Goal: Task Accomplishment & Management: Manage account settings

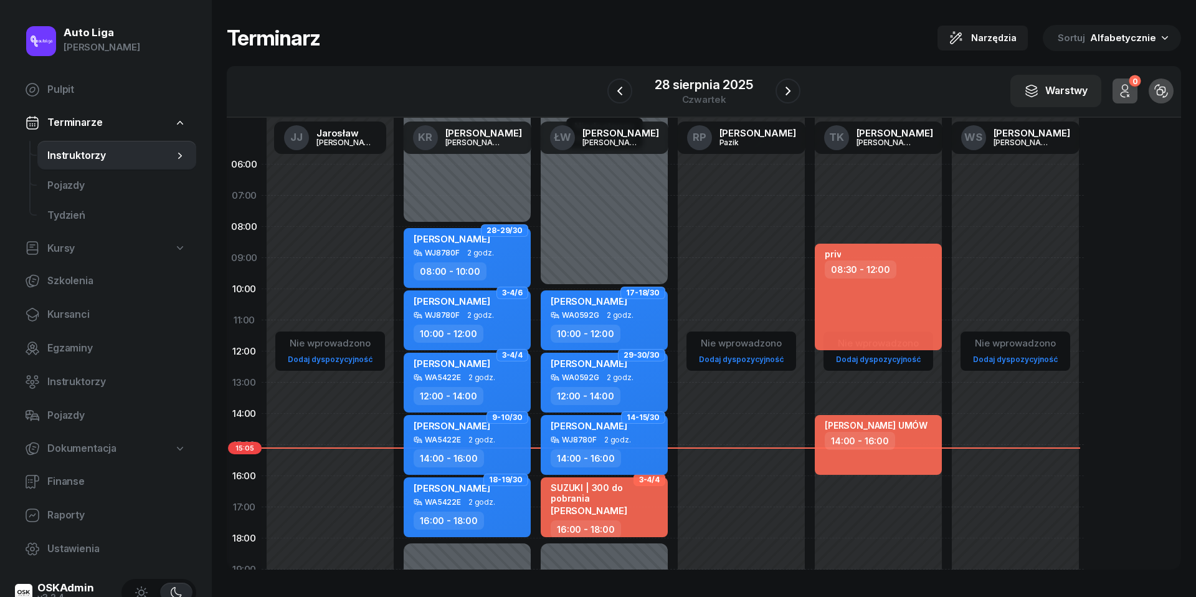
scroll to position [64, 0]
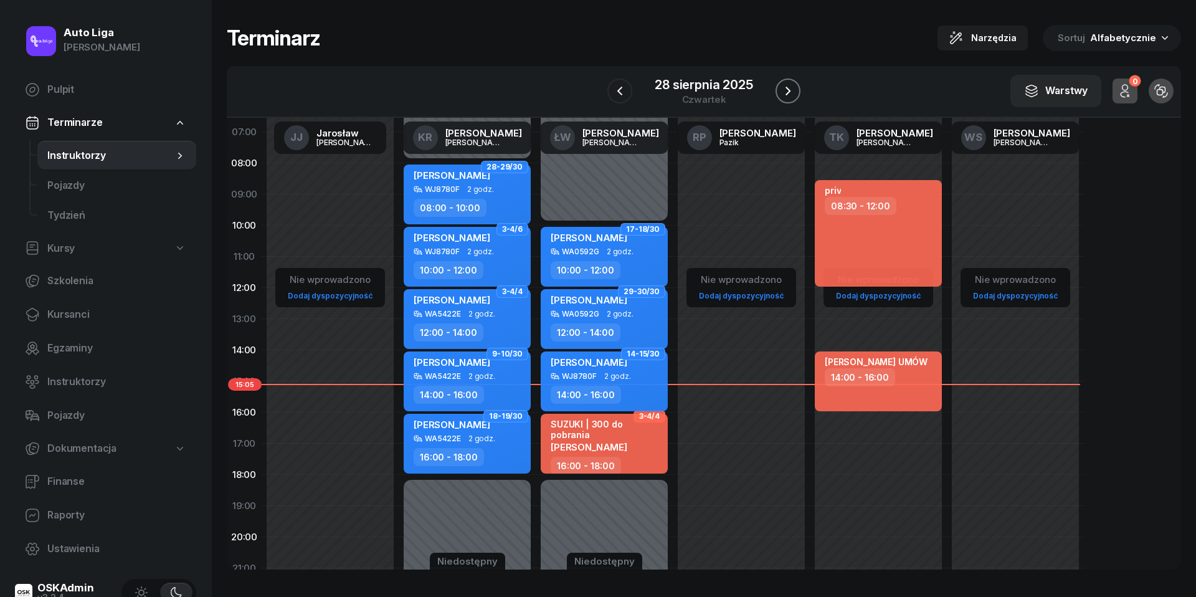
click at [788, 90] on icon "button" at bounding box center [787, 91] width 5 height 9
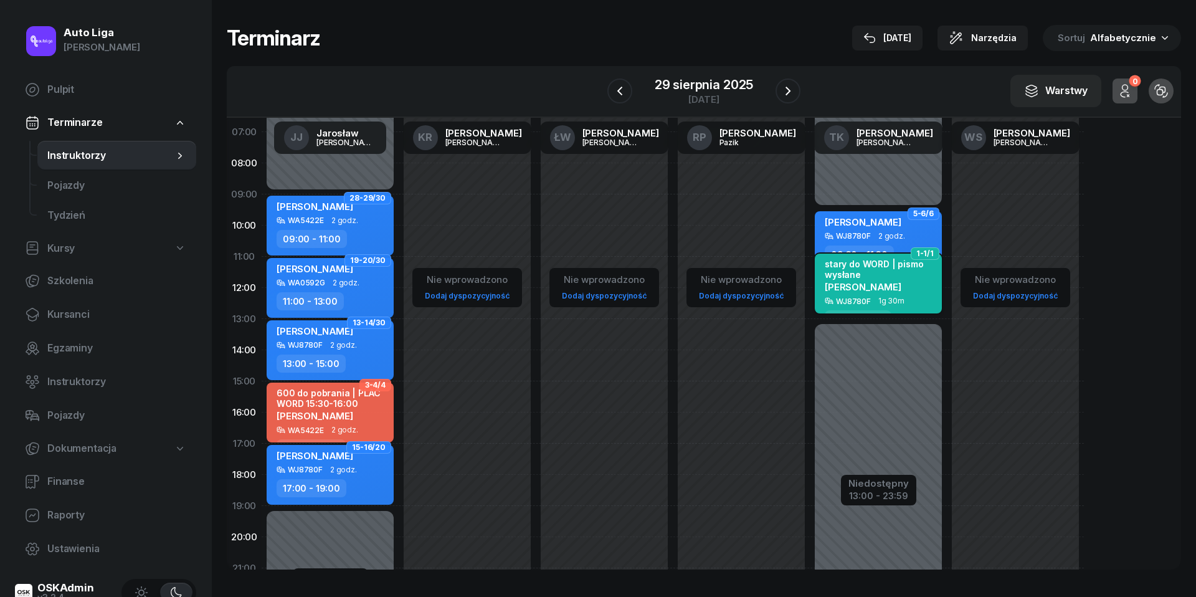
click at [903, 291] on div "stary do WORD | pismo wysłane [PERSON_NAME]" at bounding box center [879, 277] width 110 height 38
select select "11"
select select "30"
select select "13"
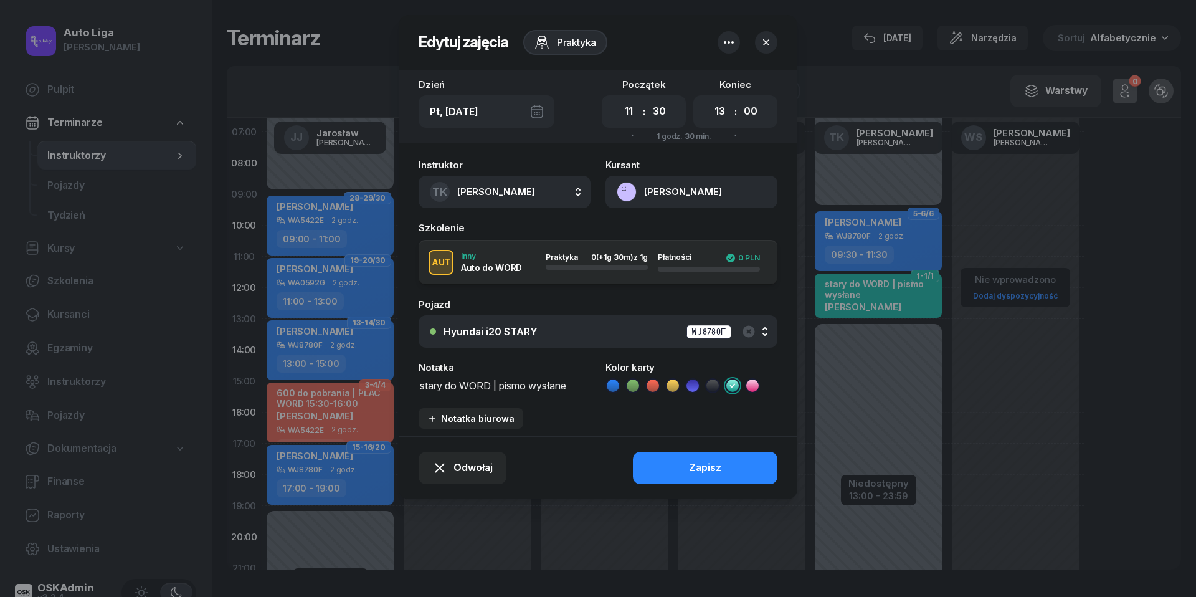
click at [770, 35] on button "button" at bounding box center [766, 42] width 22 height 22
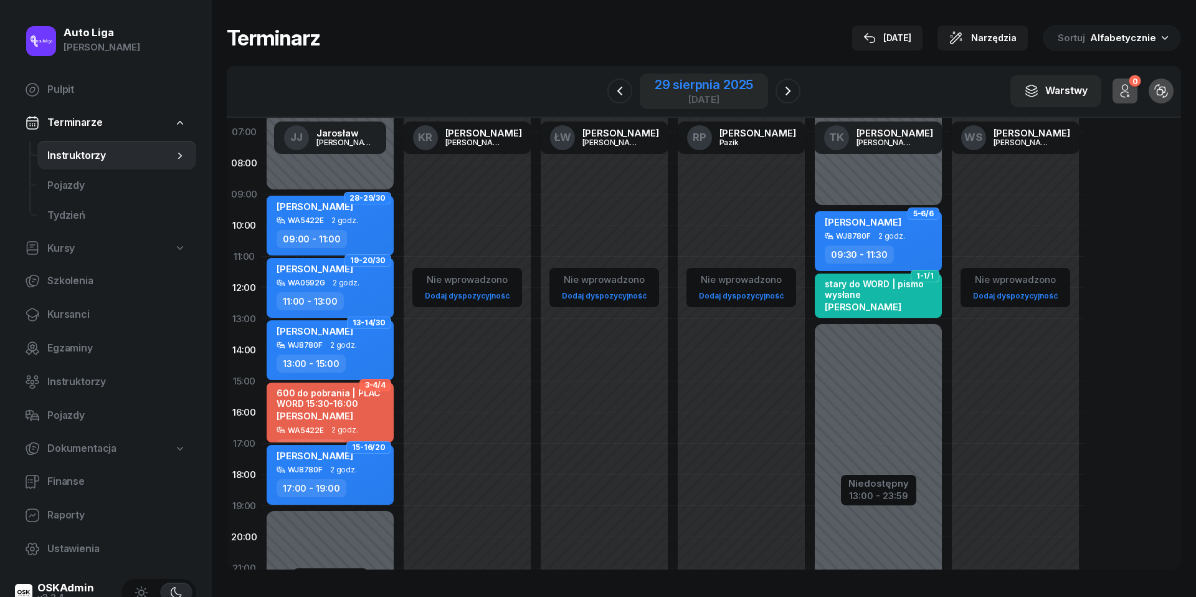
click at [721, 91] on div "29 sierpnia 2025" at bounding box center [703, 84] width 98 height 12
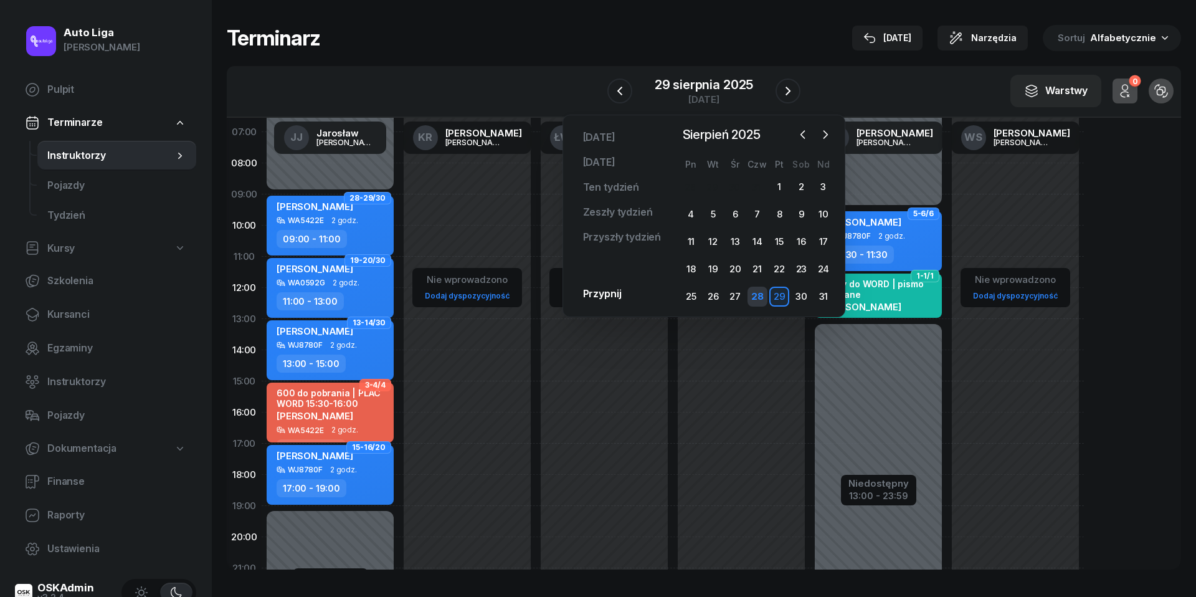
click at [760, 295] on div "28" at bounding box center [757, 296] width 20 height 20
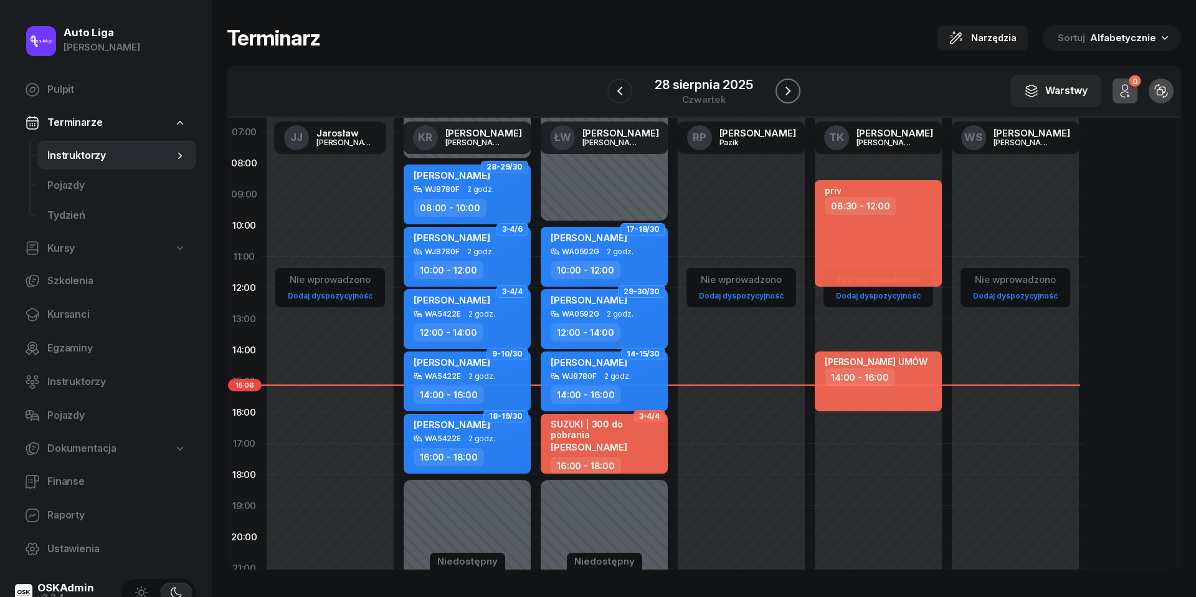
click at [795, 90] on icon "button" at bounding box center [787, 90] width 15 height 15
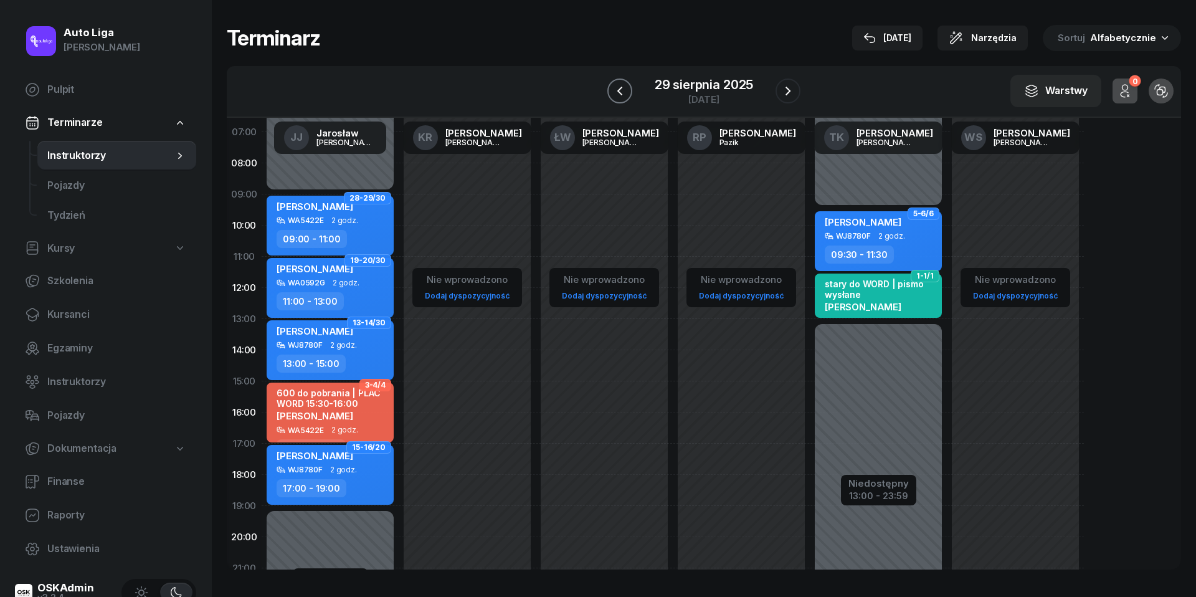
click at [620, 88] on icon "button" at bounding box center [619, 90] width 15 height 15
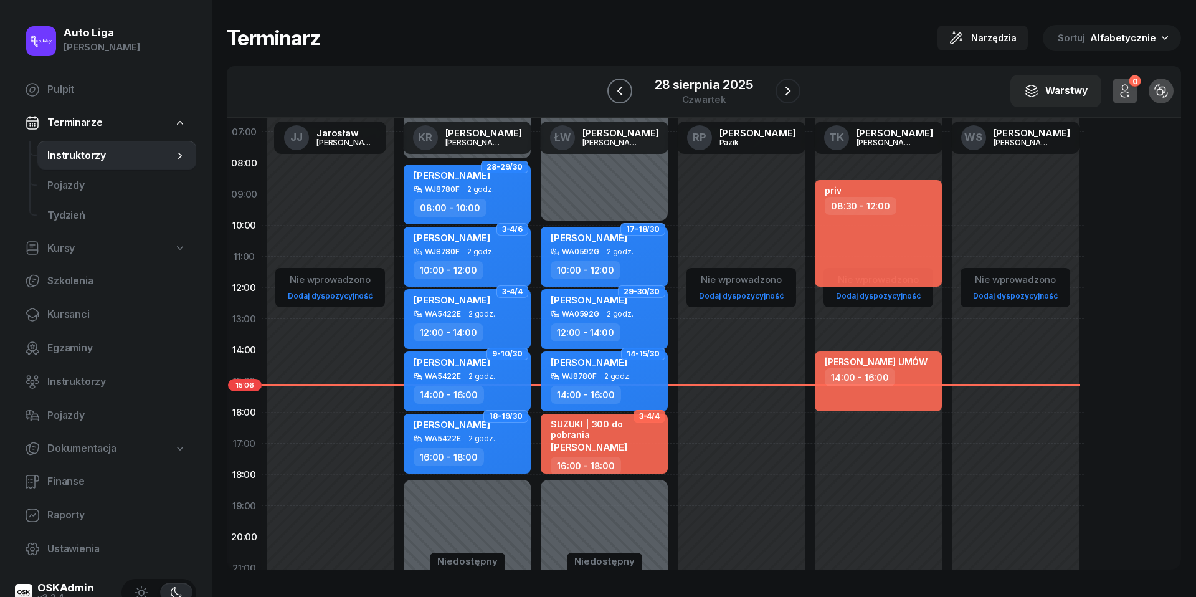
click at [618, 88] on icon "button" at bounding box center [619, 90] width 15 height 15
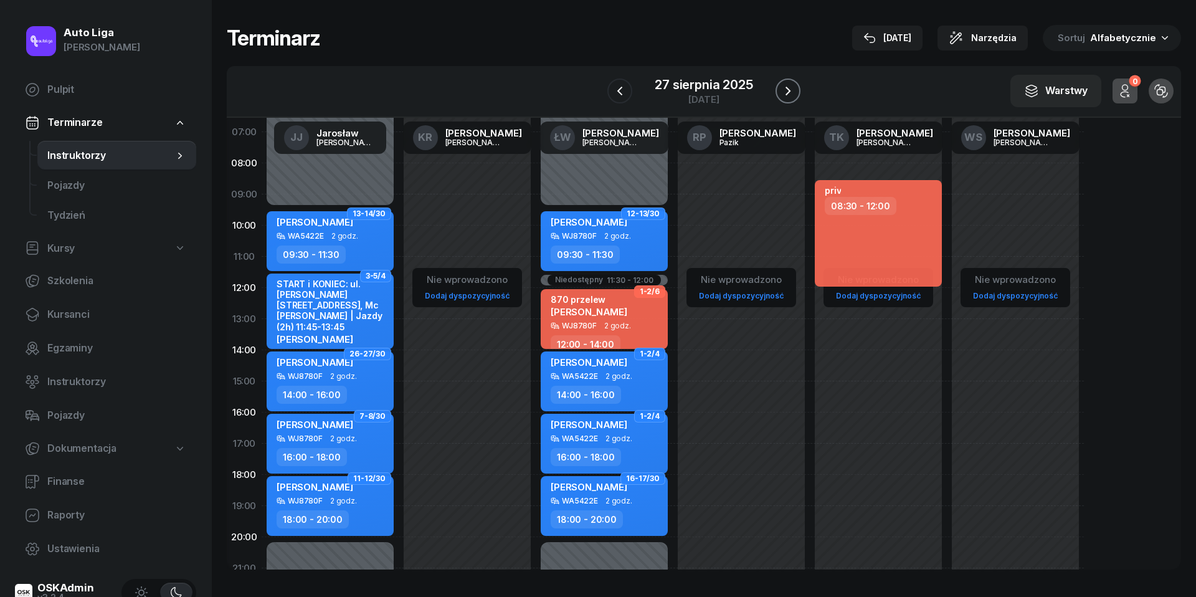
click at [788, 91] on icon "button" at bounding box center [787, 91] width 5 height 9
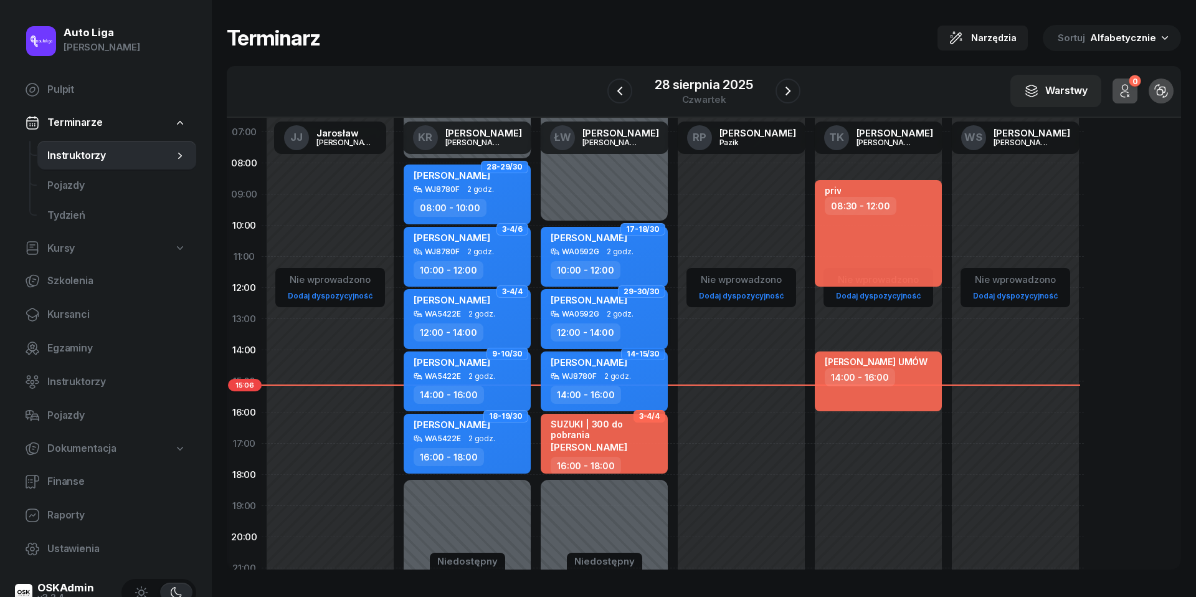
click at [601, 309] on div "WA0592G 2 godz." at bounding box center [605, 313] width 110 height 9
select select "12"
select select "14"
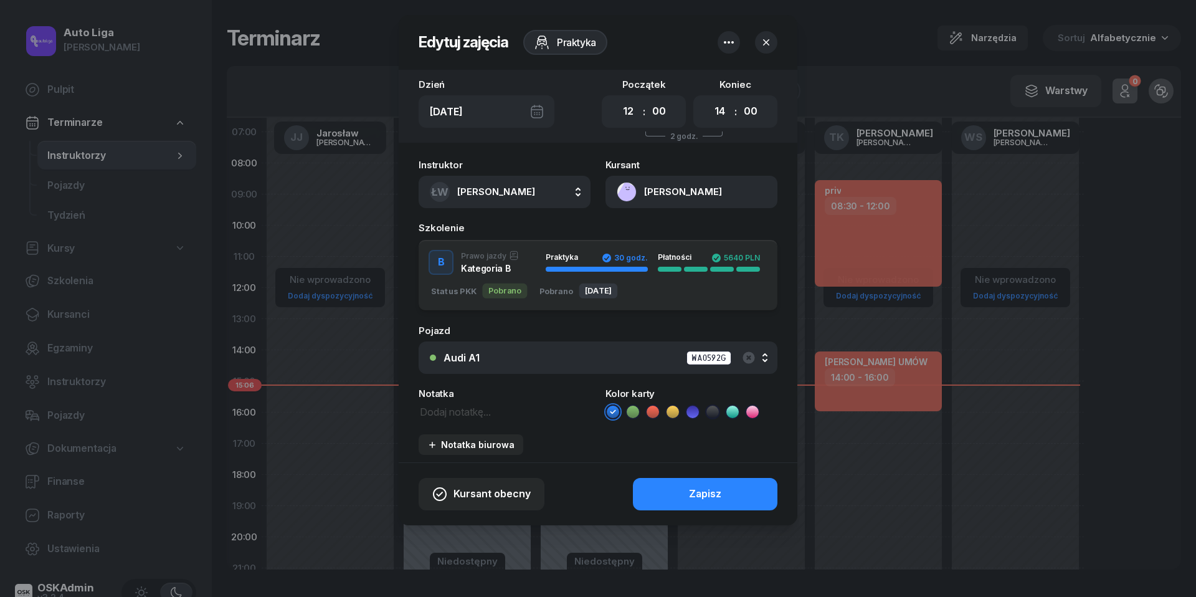
click at [625, 187] on button "[PERSON_NAME]" at bounding box center [691, 192] width 172 height 32
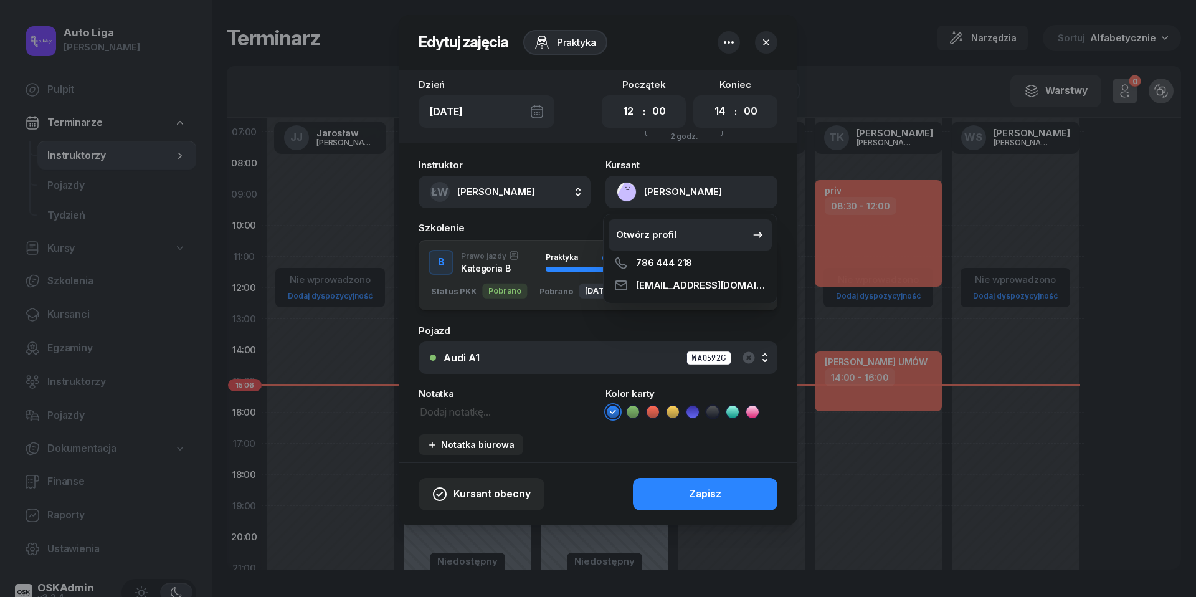
click at [643, 230] on div "Otwórz profil" at bounding box center [646, 235] width 60 height 16
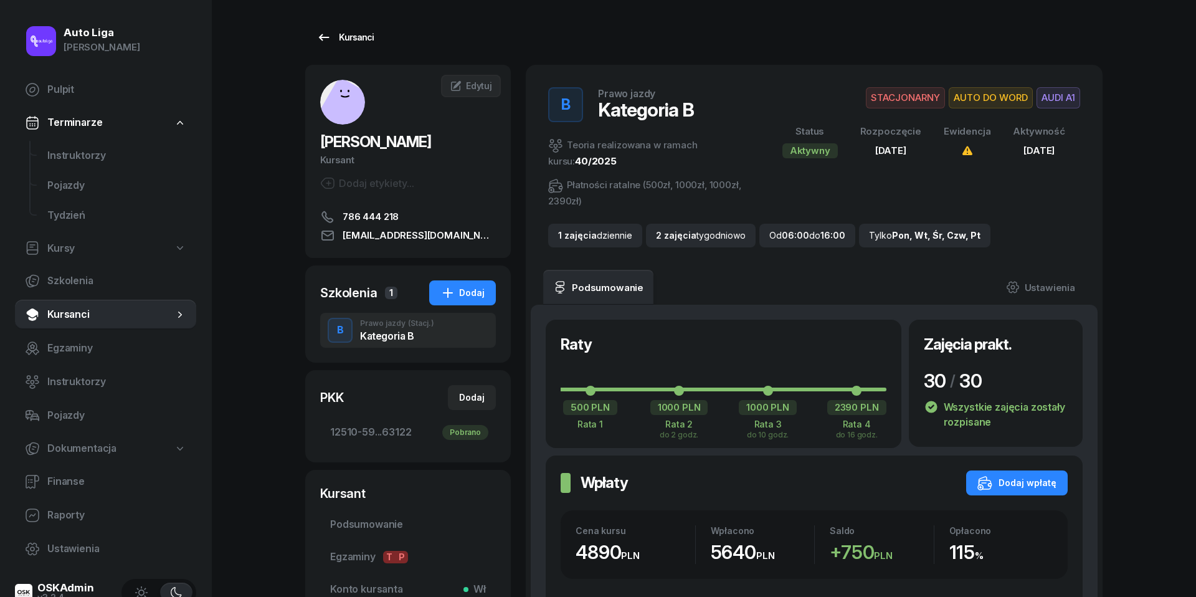
click at [326, 32] on icon at bounding box center [323, 37] width 15 height 15
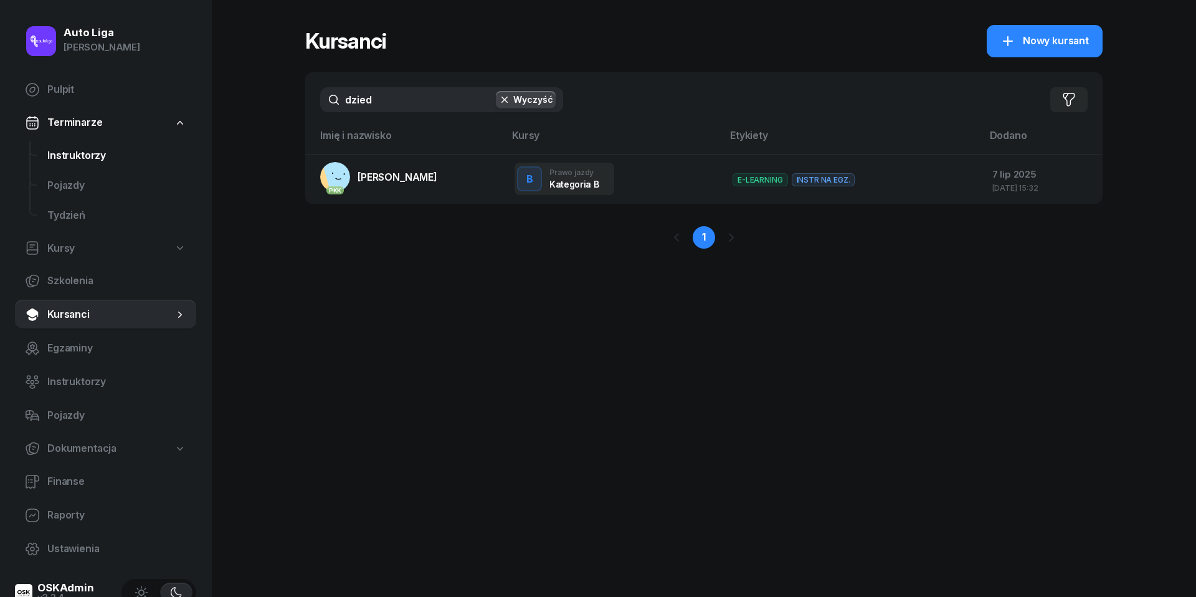
click at [63, 166] on link "Instruktorzy" at bounding box center [116, 156] width 159 height 30
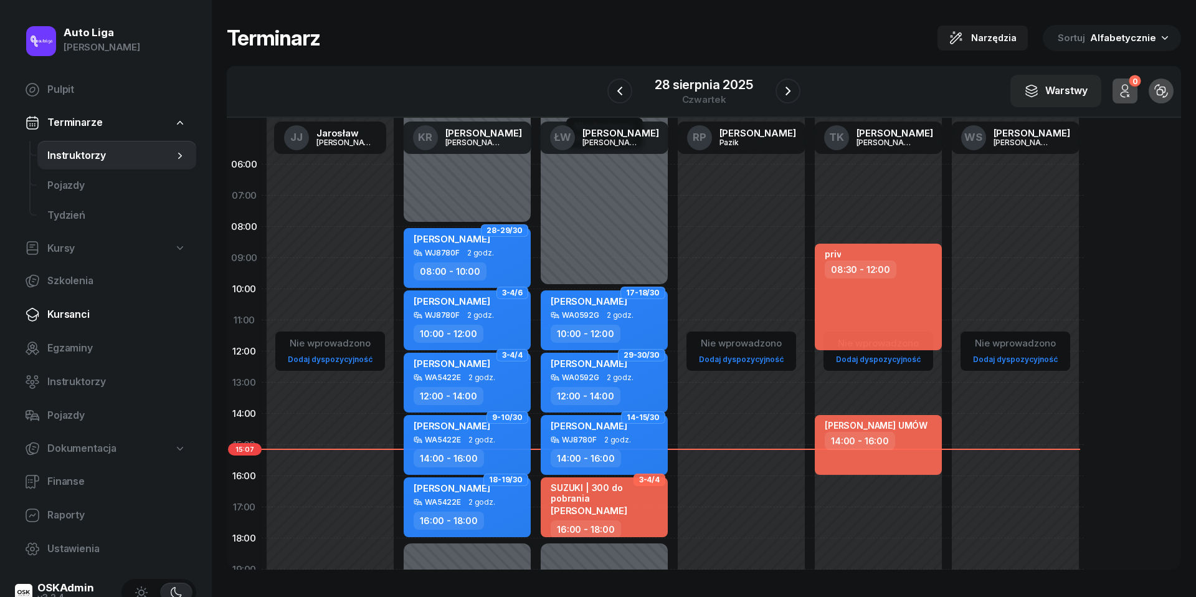
click at [67, 319] on span "Kursanci" at bounding box center [116, 314] width 139 height 16
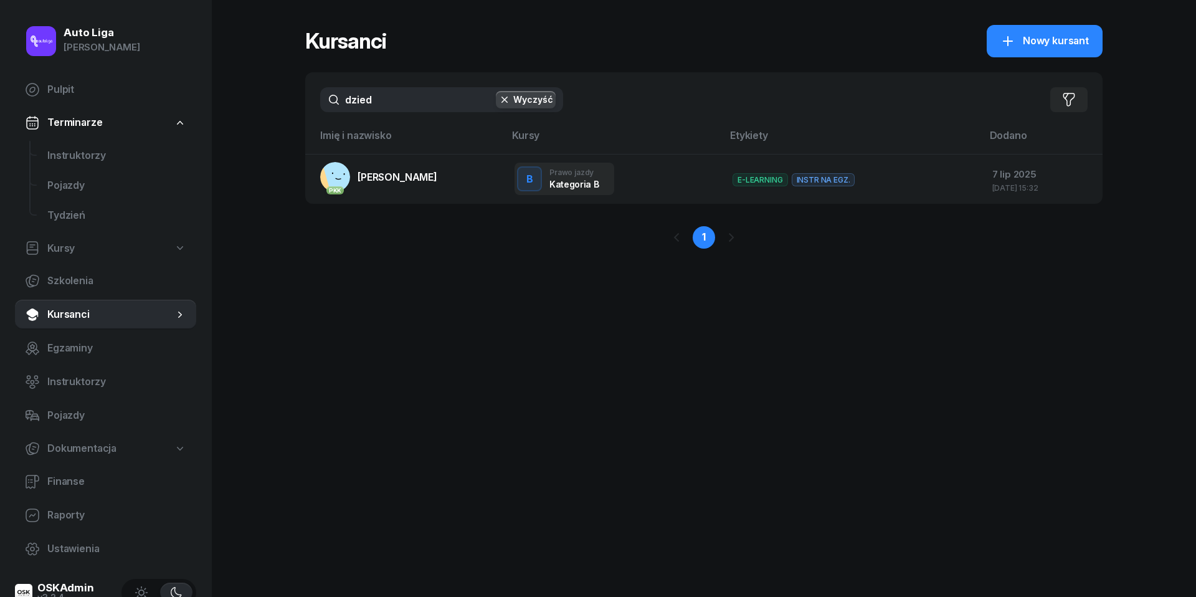
click at [402, 110] on input "dzied" at bounding box center [441, 99] width 243 height 25
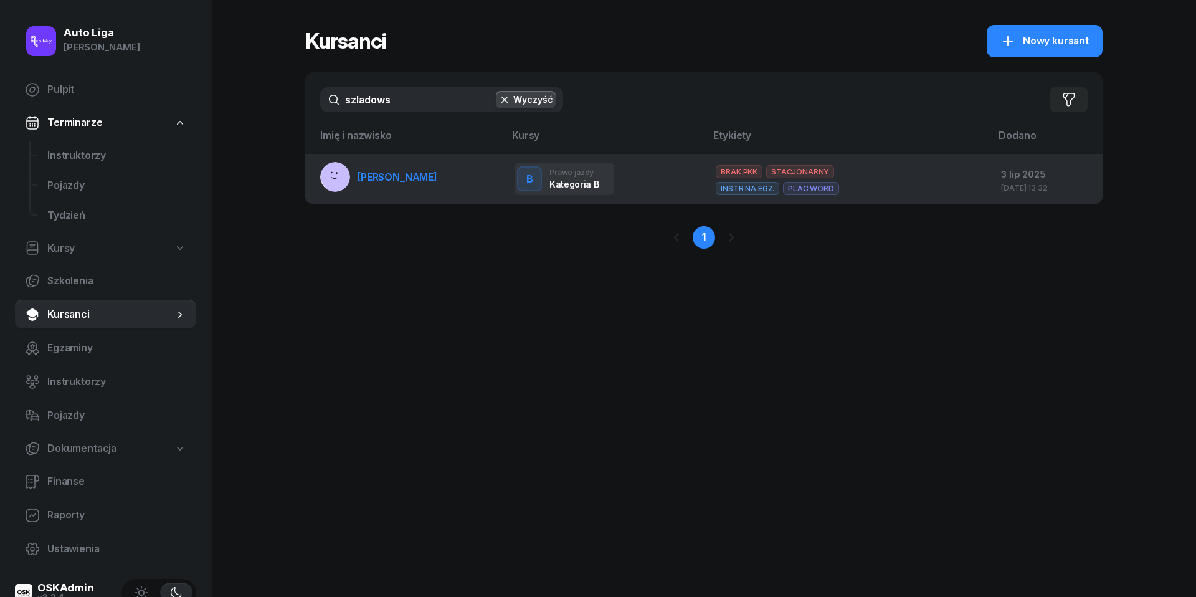
type input "szladows"
click at [344, 182] on rect at bounding box center [338, 175] width 50 height 50
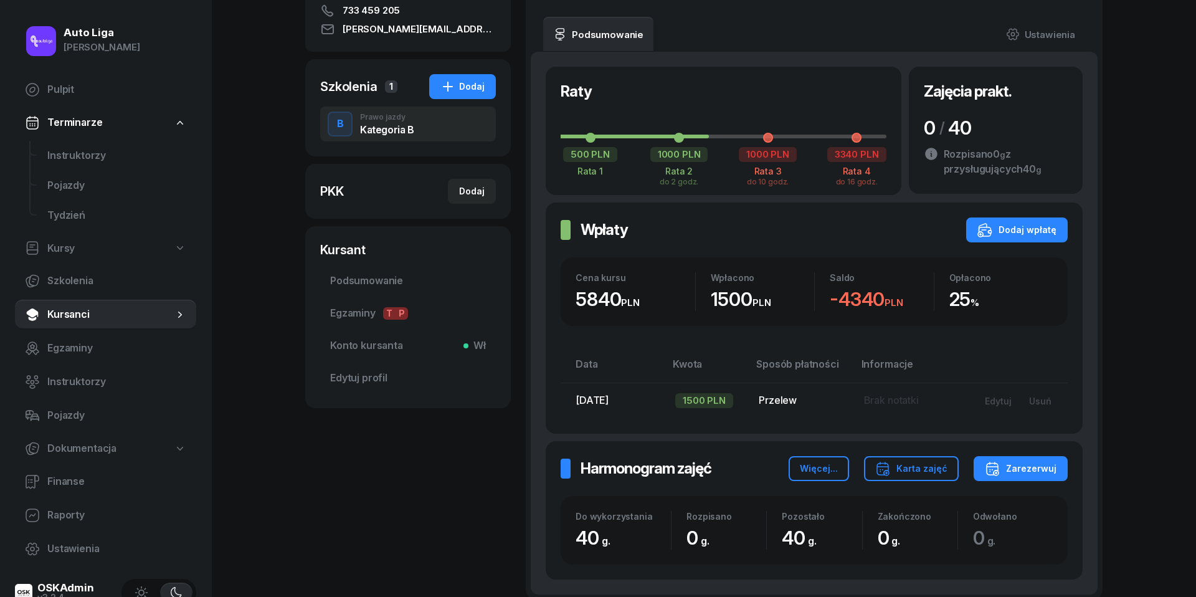
scroll to position [204, 0]
